Goal: Information Seeking & Learning: Learn about a topic

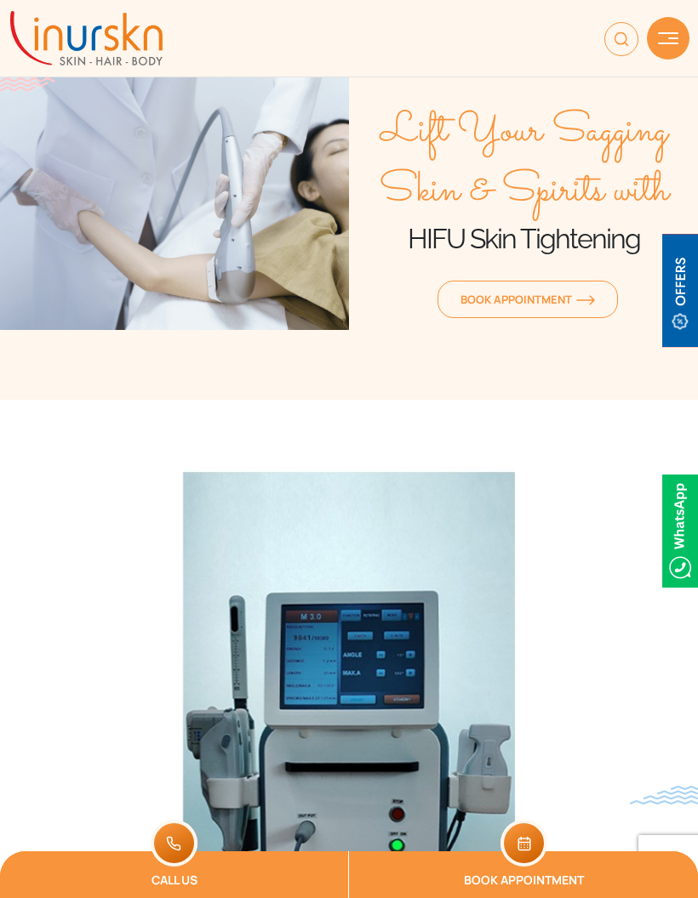
click at [666, 43] on img at bounding box center [668, 38] width 20 height 12
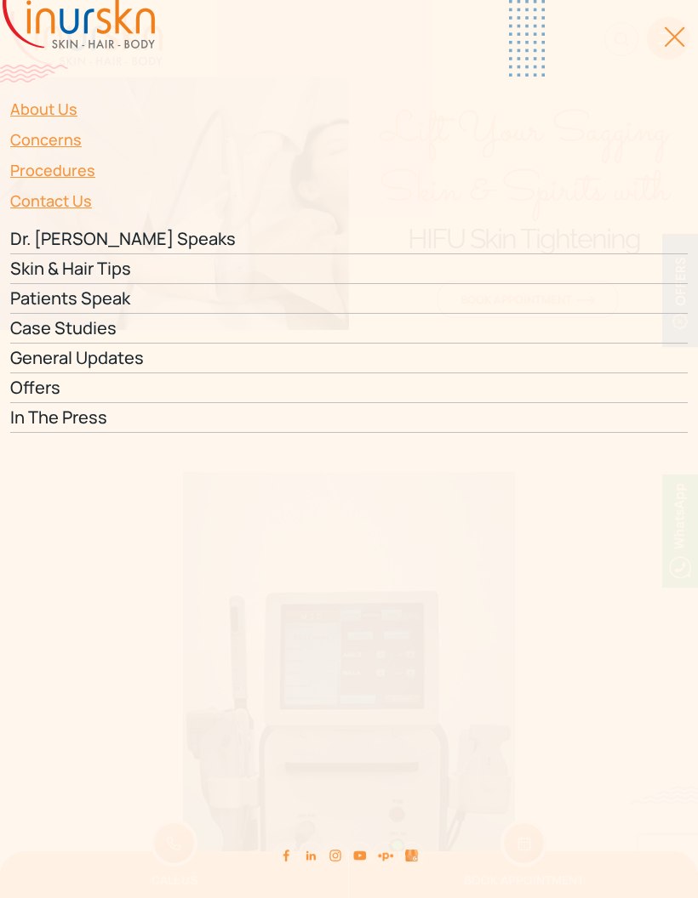
click at [44, 179] on link "Procedures" at bounding box center [348, 170] width 677 height 31
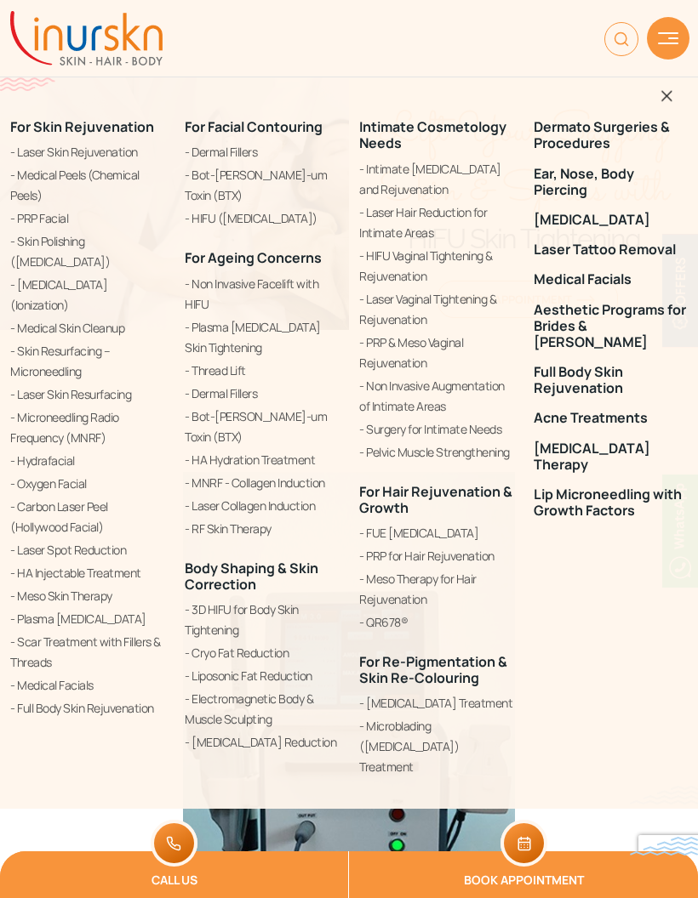
click at [304, 208] on link "HIFU ([MEDICAL_DATA])" at bounding box center [262, 218] width 154 height 20
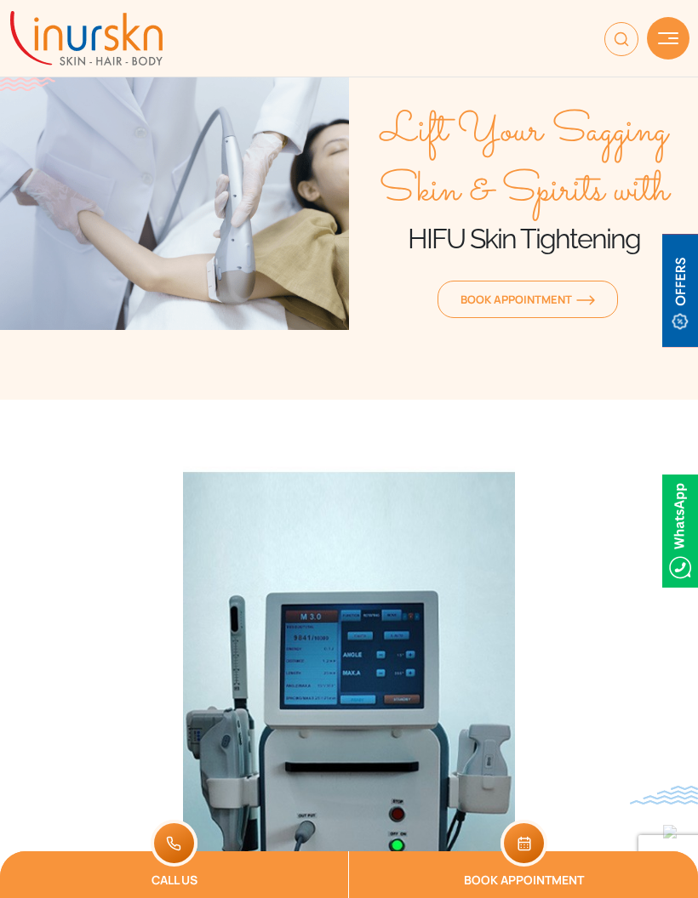
click at [538, 300] on span "Book Appointment" at bounding box center [527, 299] width 134 height 15
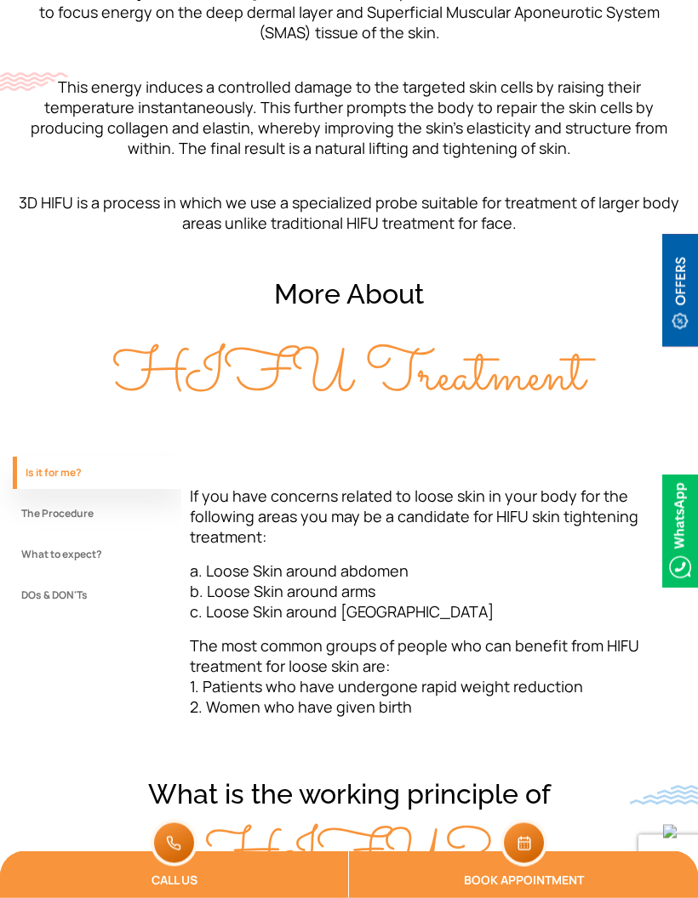
scroll to position [1276, 0]
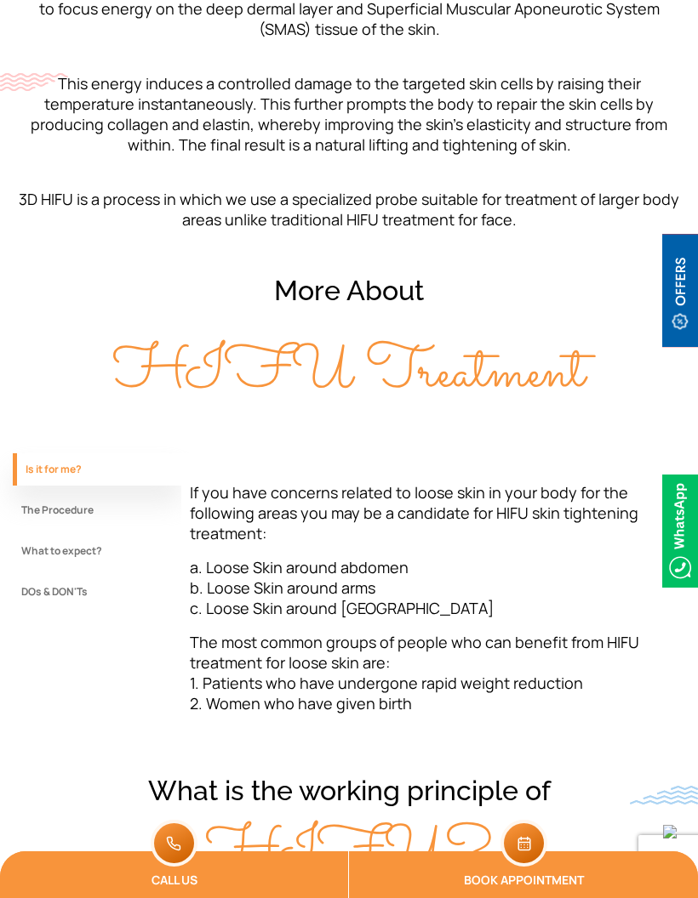
click at [29, 508] on button "The Procedure" at bounding box center [97, 510] width 168 height 32
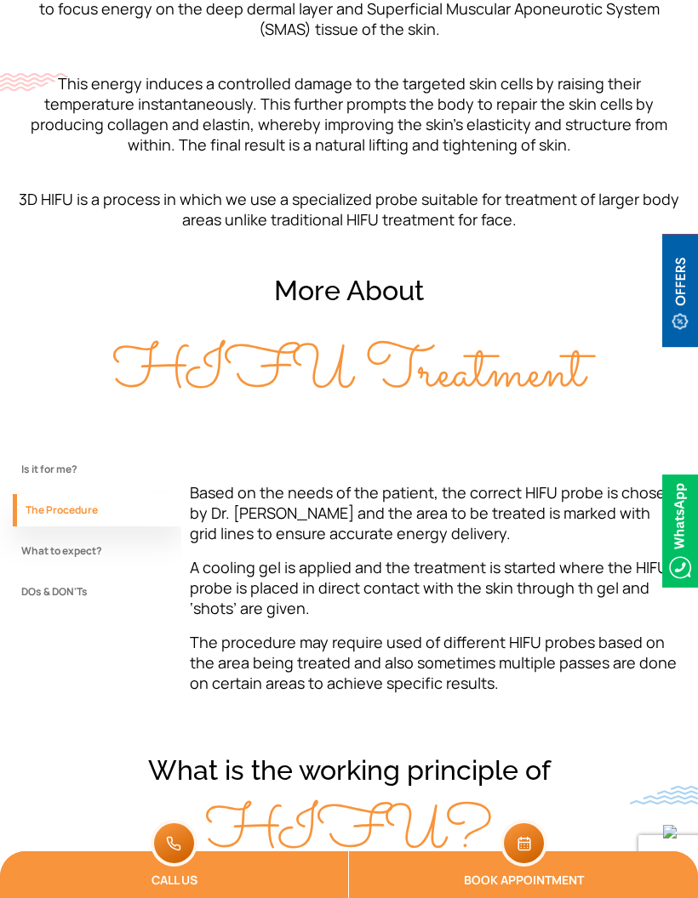
click at [39, 550] on button "What to expect?" at bounding box center [97, 551] width 168 height 32
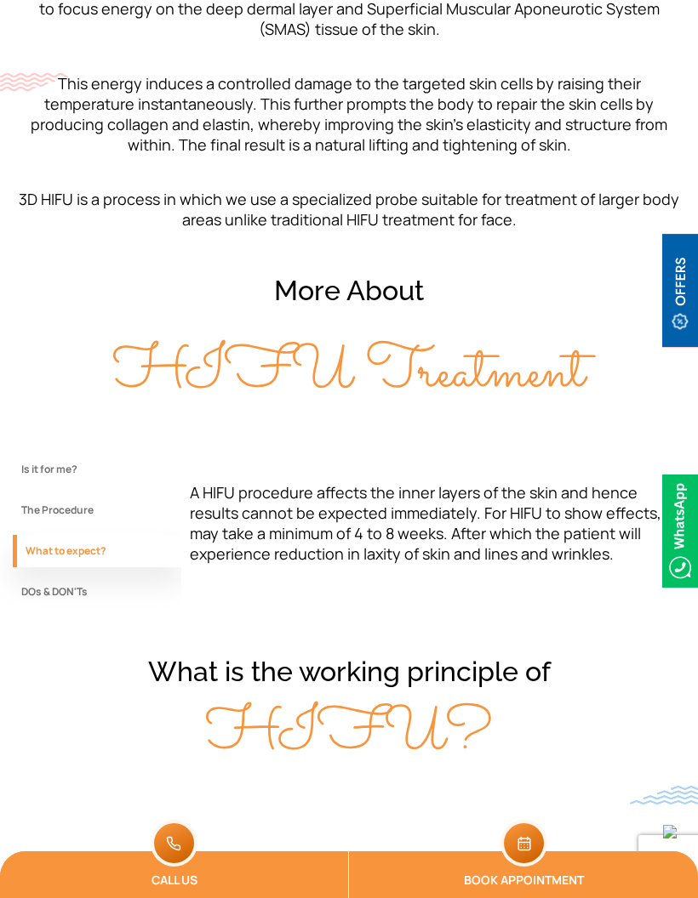
click at [38, 590] on button "DOs & DON'Ts" at bounding box center [97, 592] width 168 height 32
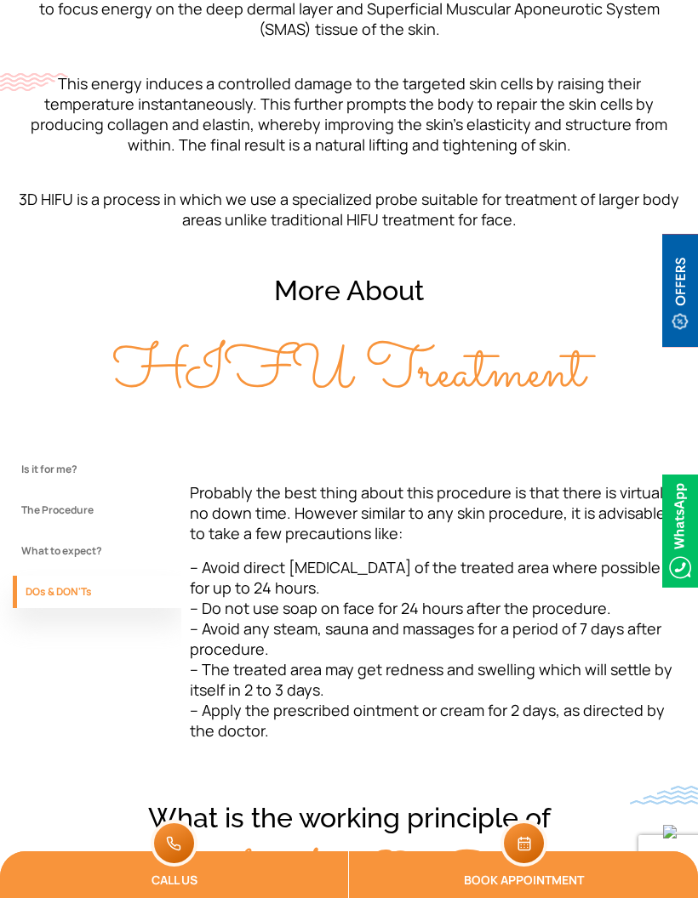
click at [35, 556] on button "What to expect?" at bounding box center [97, 551] width 168 height 32
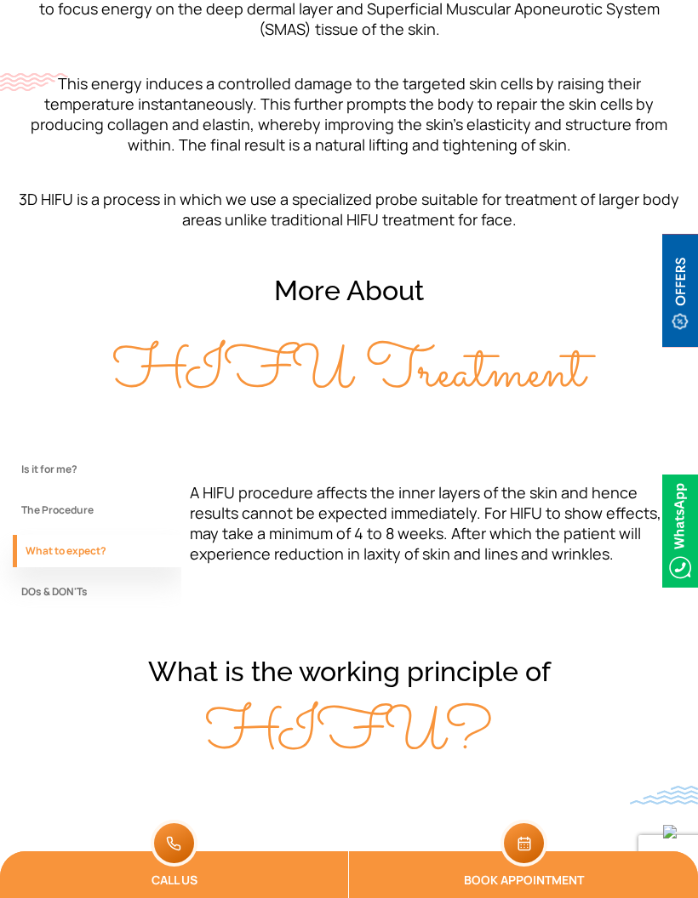
click at [38, 506] on button "The Procedure" at bounding box center [97, 510] width 168 height 32
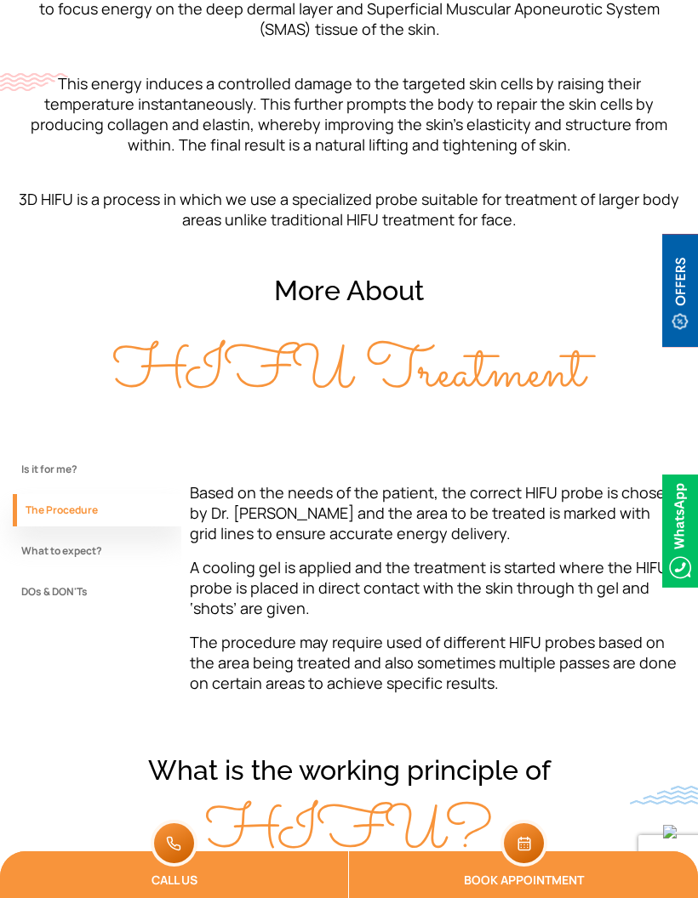
click at [47, 481] on button "Is it for me?" at bounding box center [97, 469] width 168 height 32
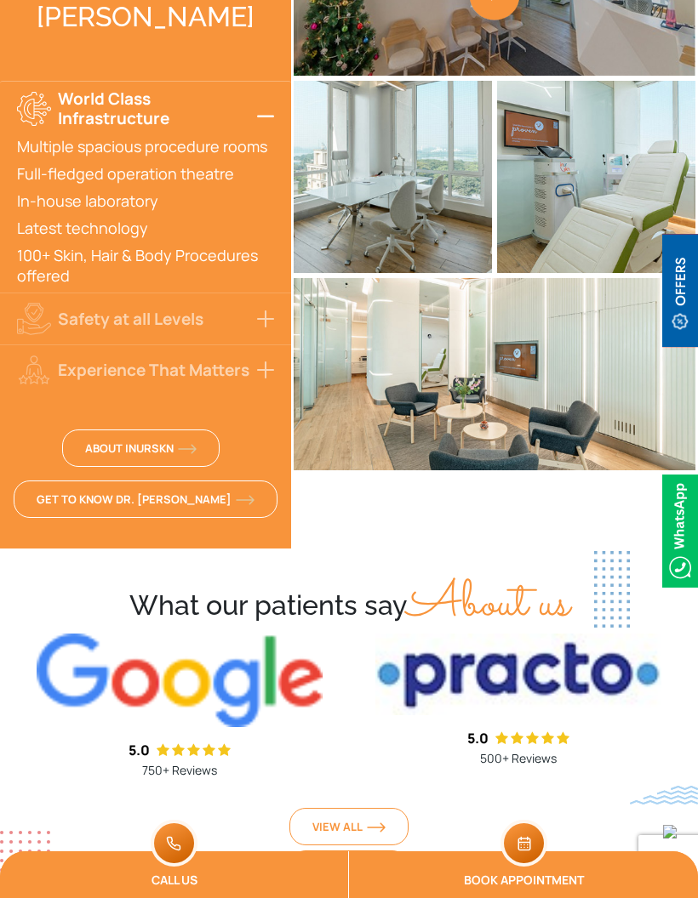
scroll to position [4649, 0]
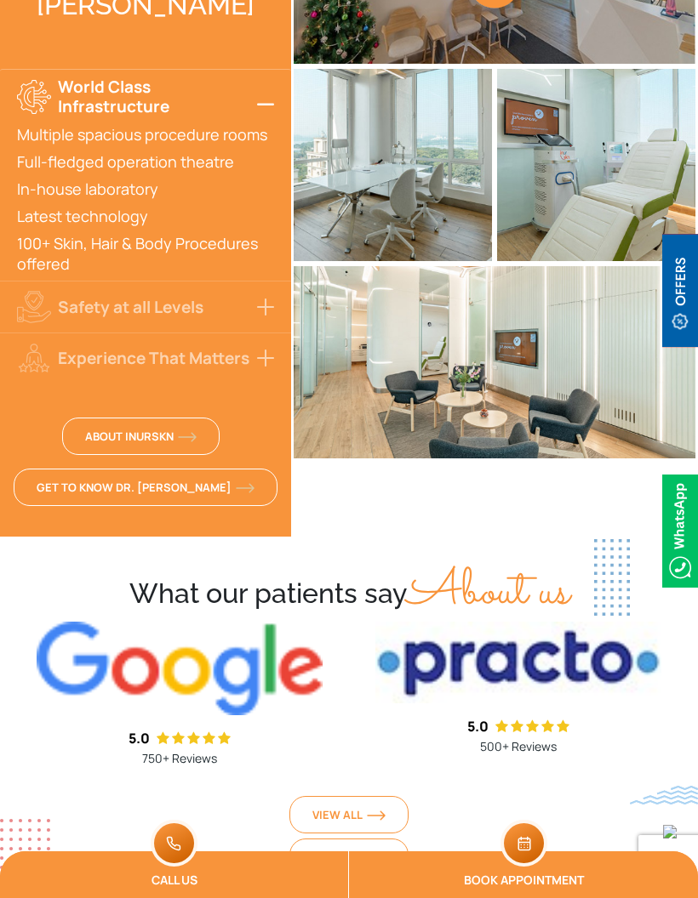
click at [88, 346] on button "Experience That Matters" at bounding box center [145, 358] width 291 height 51
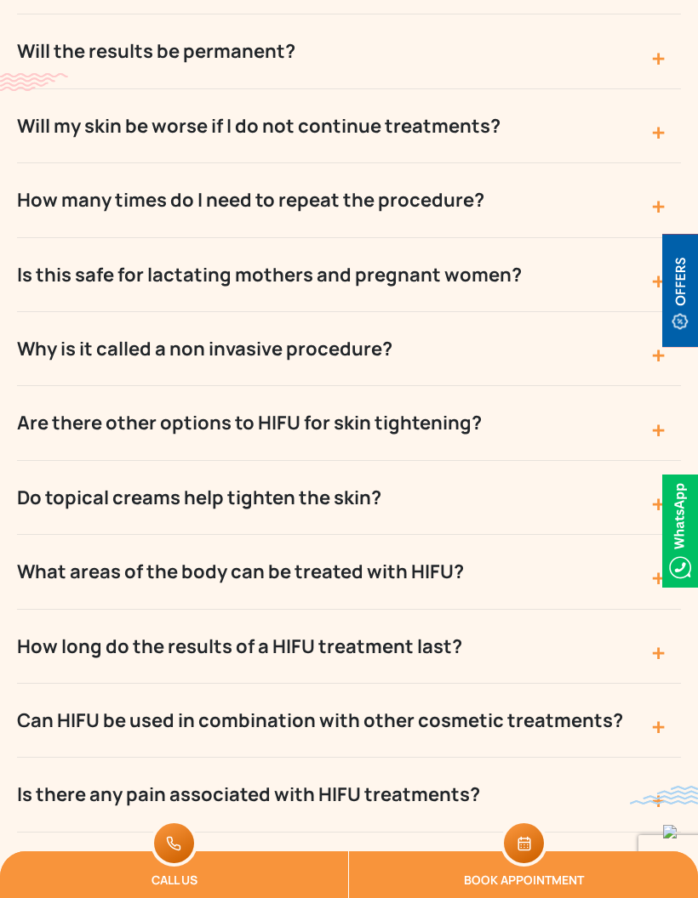
scroll to position [5867, 0]
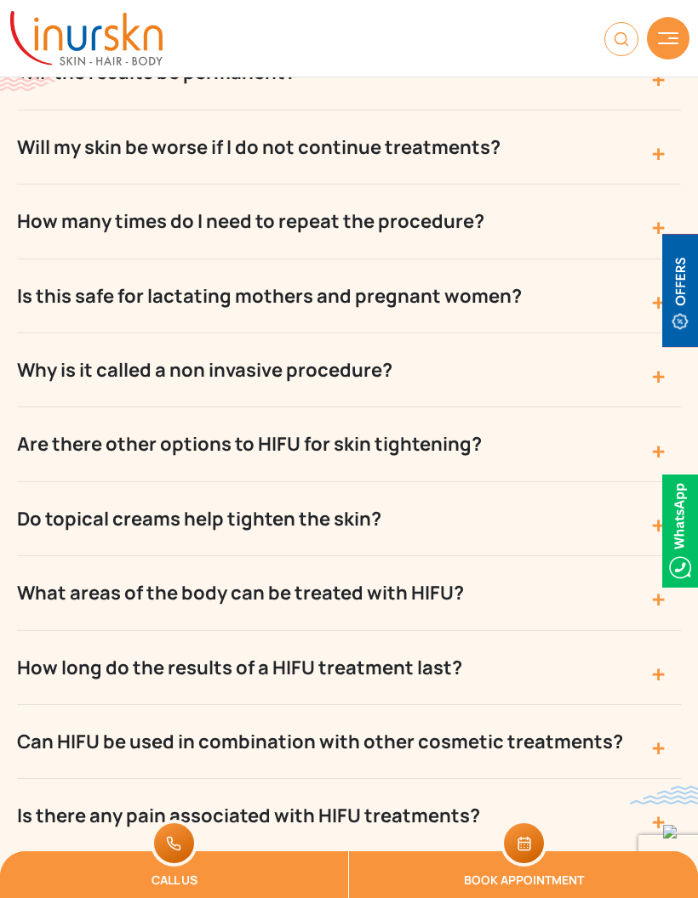
click at [37, 414] on button "Are there other options to HIFU for skin tightening?" at bounding box center [349, 444] width 664 height 74
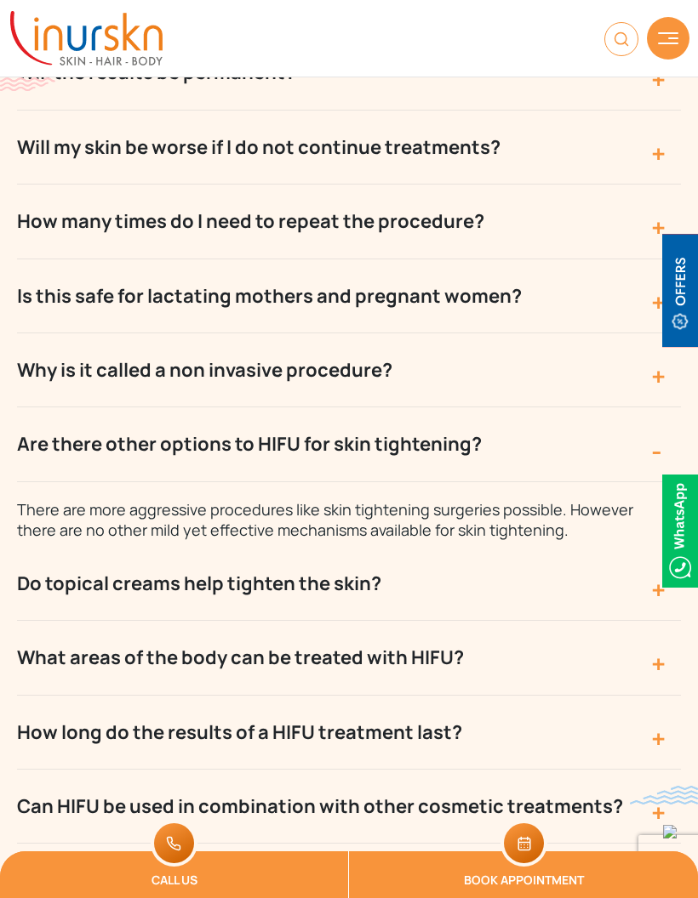
click at [58, 418] on button "Are there other options to HIFU for skin tightening?" at bounding box center [349, 444] width 664 height 74
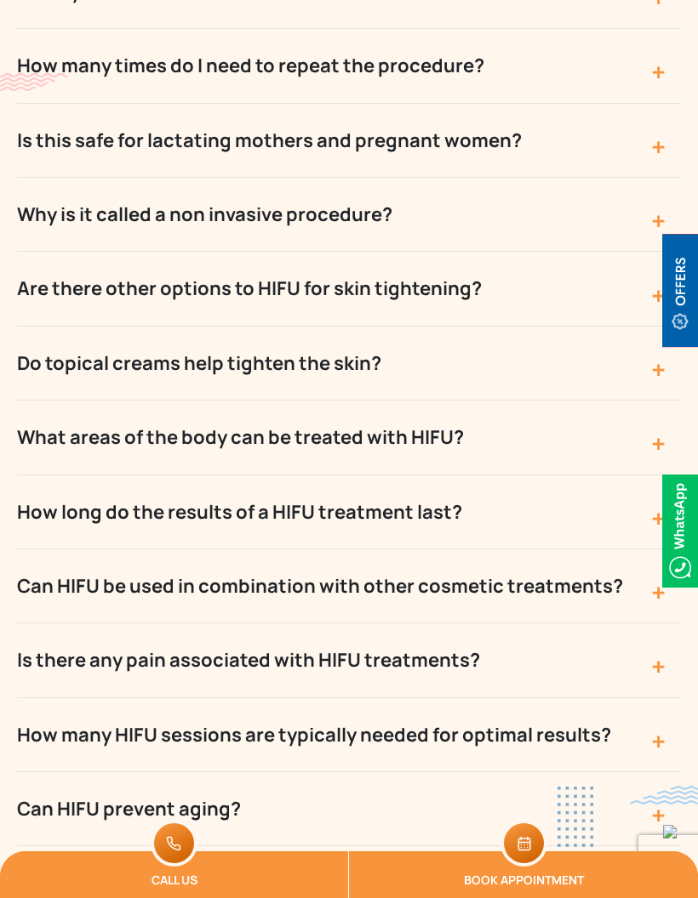
scroll to position [6029, 0]
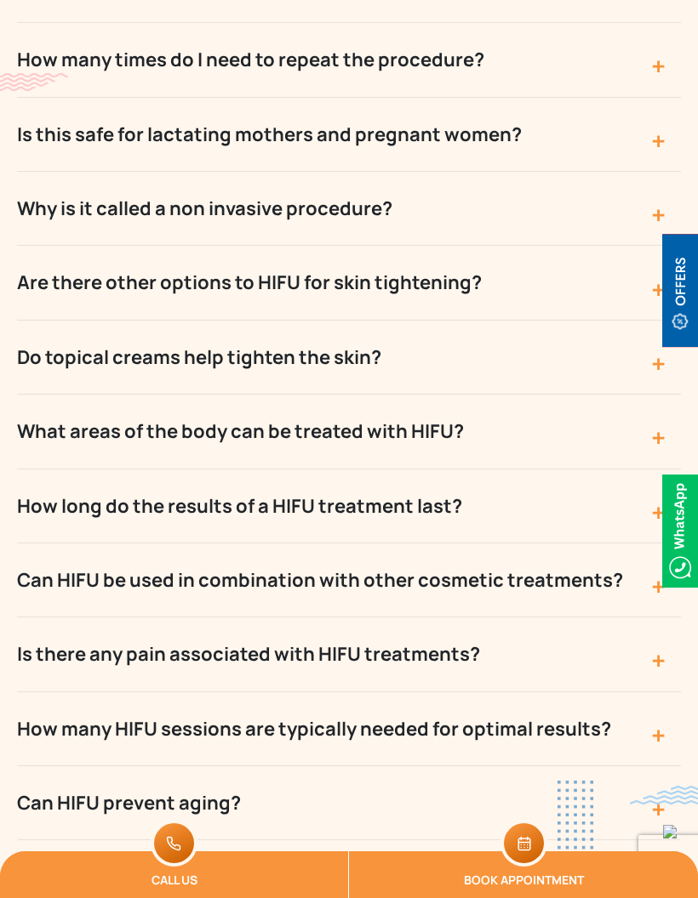
click at [56, 555] on button "Can HIFU be used in combination with other cosmetic treatments?" at bounding box center [349, 581] width 664 height 74
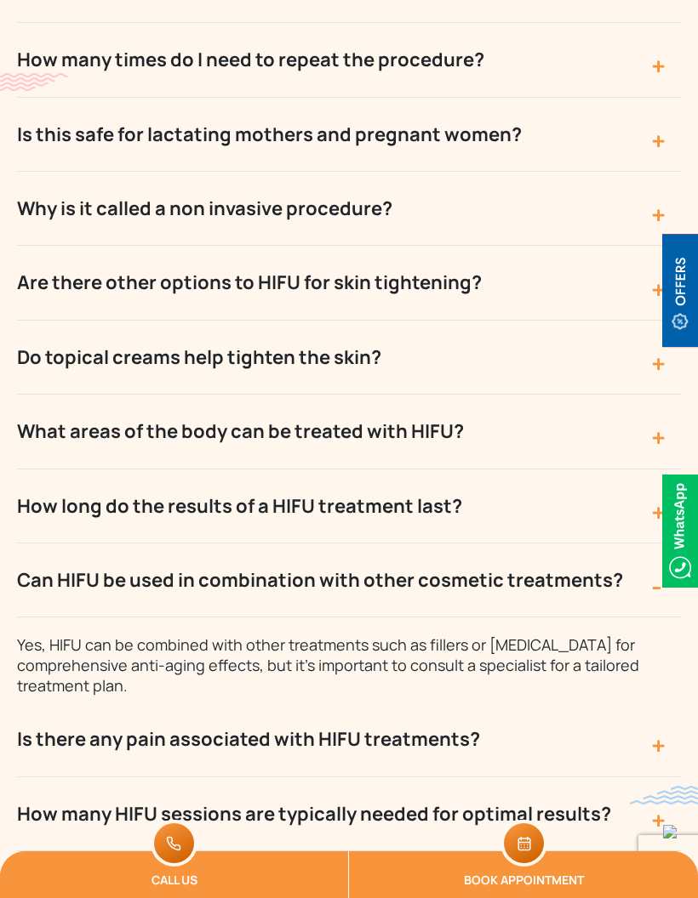
click at [60, 544] on button "Can HIFU be used in combination with other cosmetic treatments?" at bounding box center [349, 581] width 664 height 74
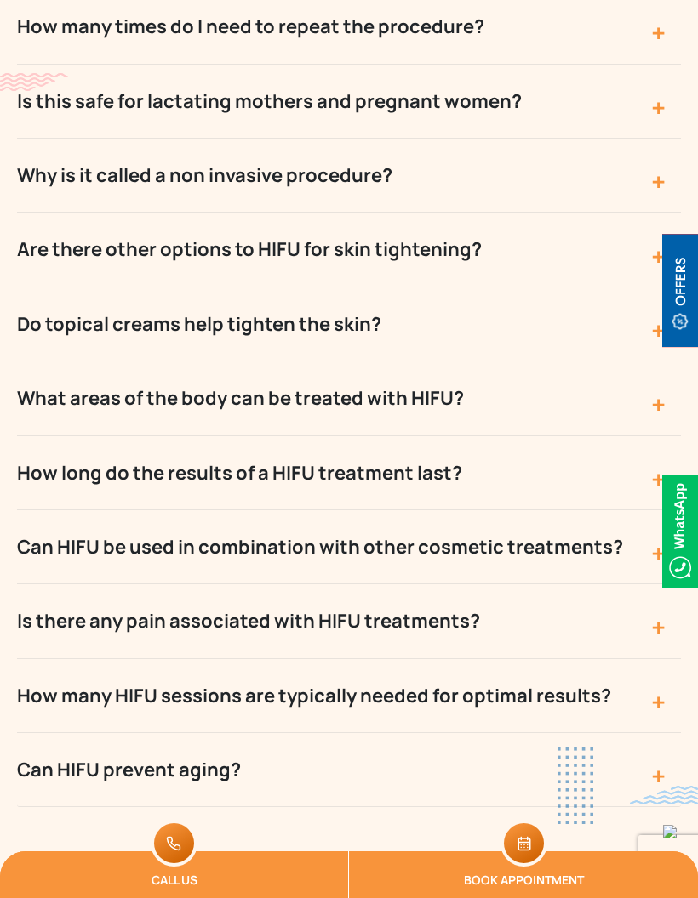
scroll to position [6080, 0]
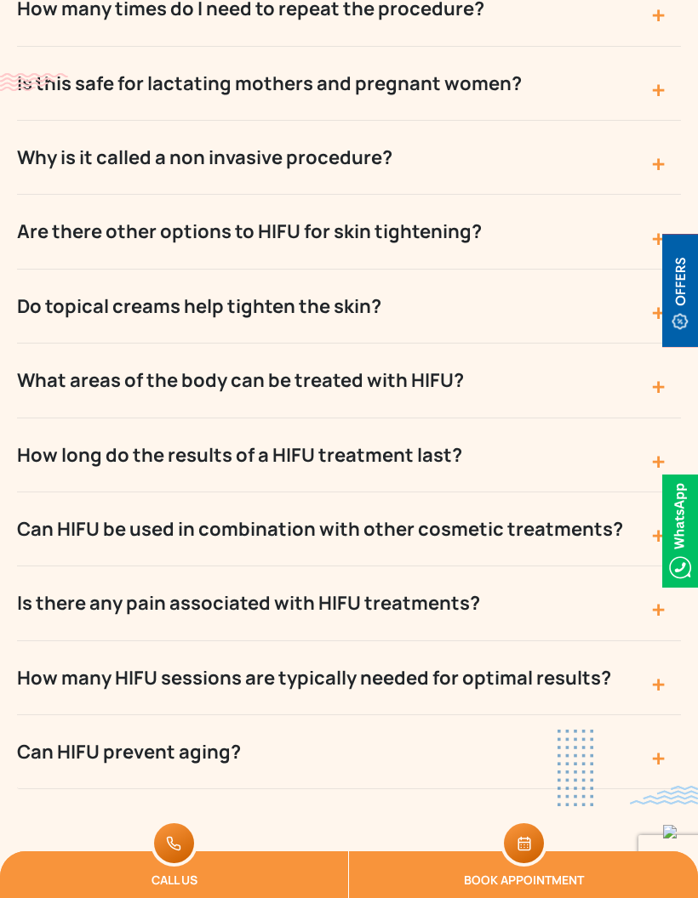
click at [66, 493] on button "Can HIFU be used in combination with other cosmetic treatments?" at bounding box center [349, 530] width 664 height 74
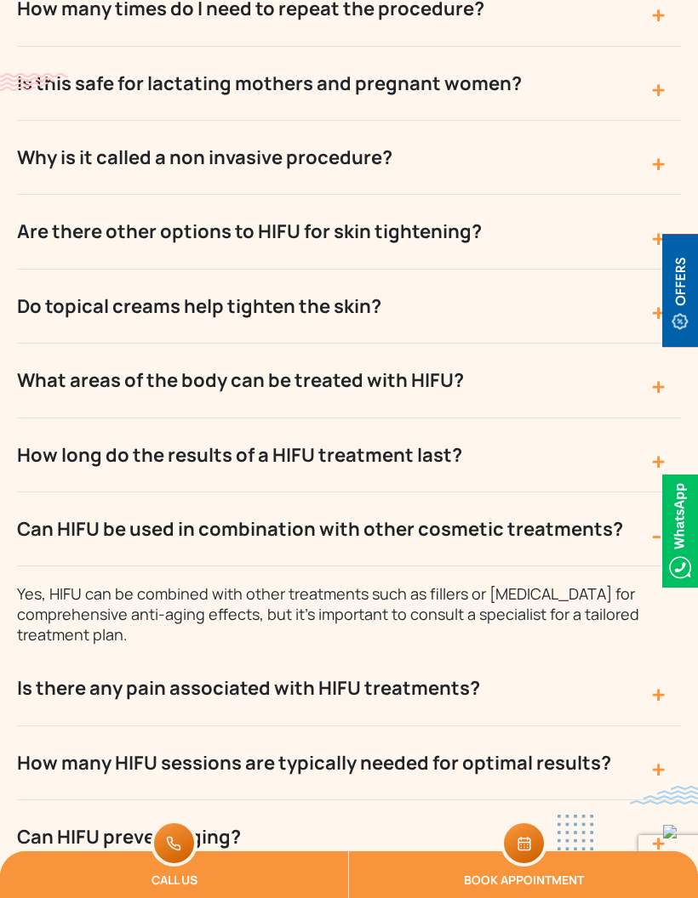
click at [63, 505] on button "Can HIFU be used in combination with other cosmetic treatments?" at bounding box center [349, 530] width 664 height 74
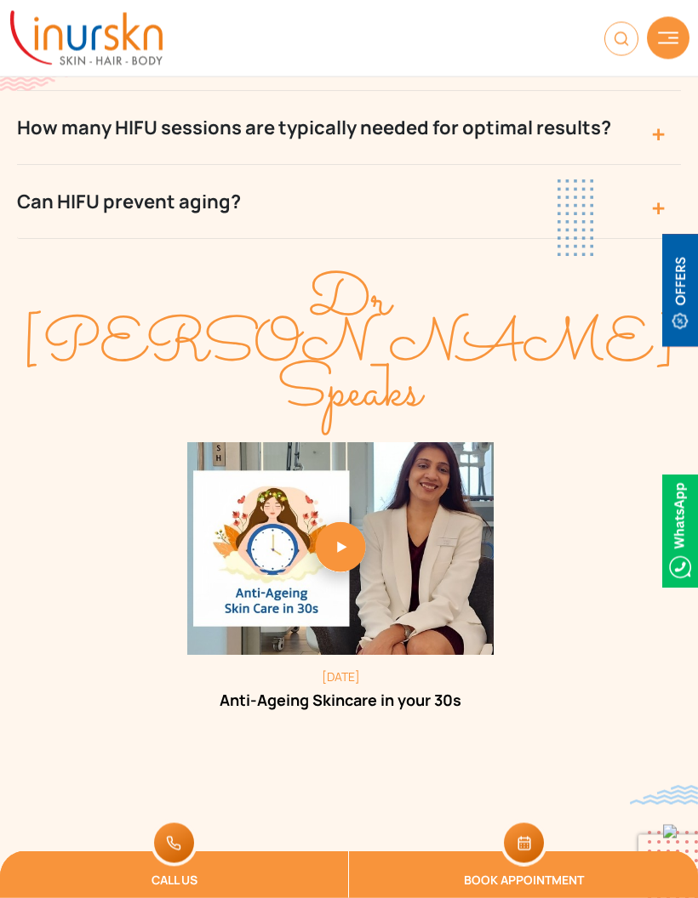
scroll to position [6629, 0]
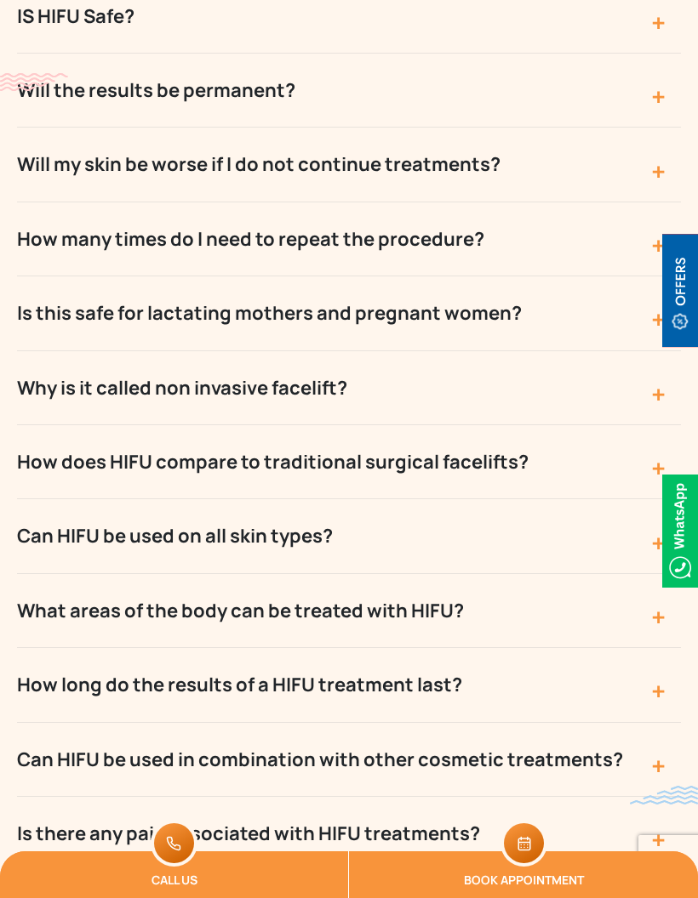
scroll to position [6772, 0]
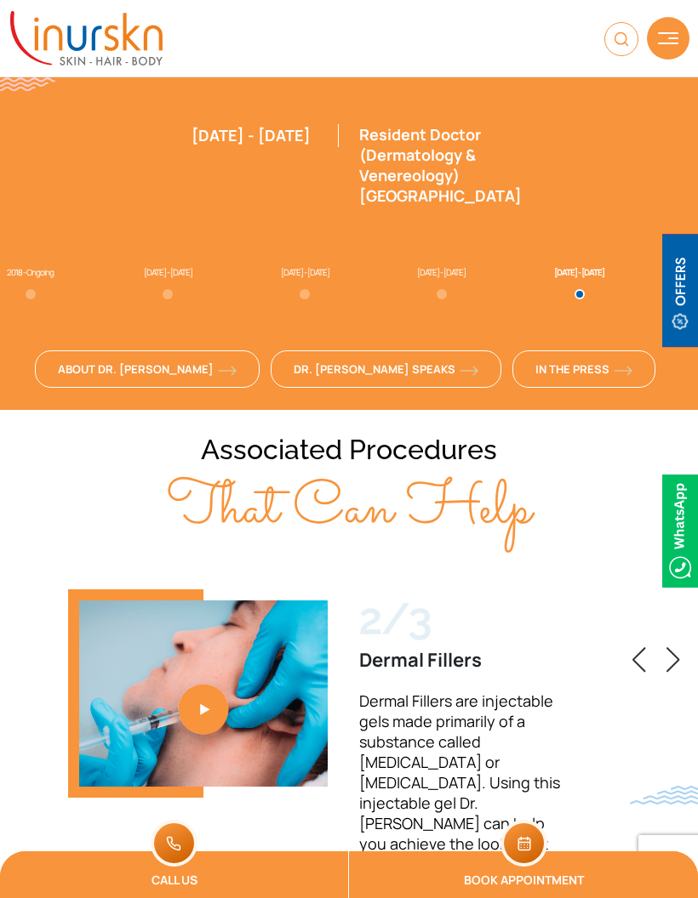
scroll to position [4003, 0]
